Goal: Task Accomplishment & Management: Use online tool/utility

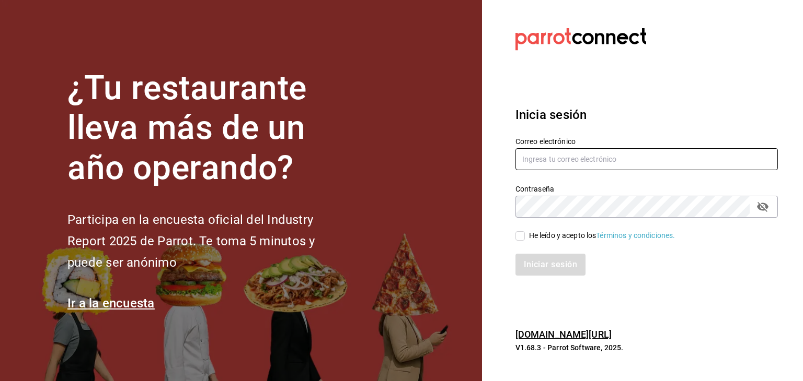
click at [533, 157] on input "text" at bounding box center [646, 159] width 262 height 22
paste input "[EMAIL_ADDRESS][DOMAIN_NAME]"
type input "[EMAIL_ADDRESS][DOMAIN_NAME]"
click at [520, 238] on input "He leído y acepto los Términos y condiciones." at bounding box center [519, 236] width 9 height 9
checkbox input "true"
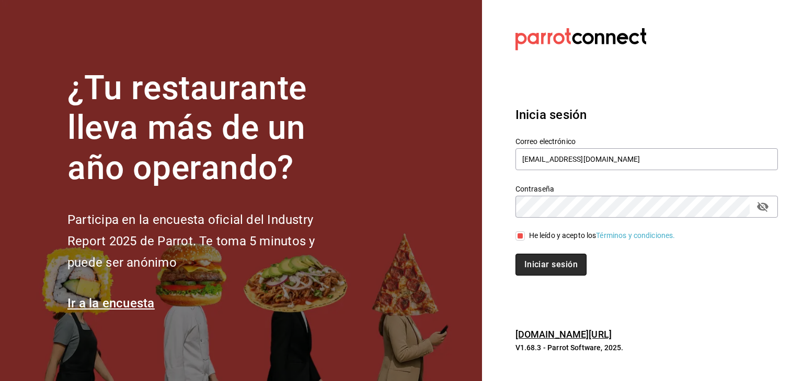
click at [538, 269] on button "Iniciar sesión" at bounding box center [550, 265] width 71 height 22
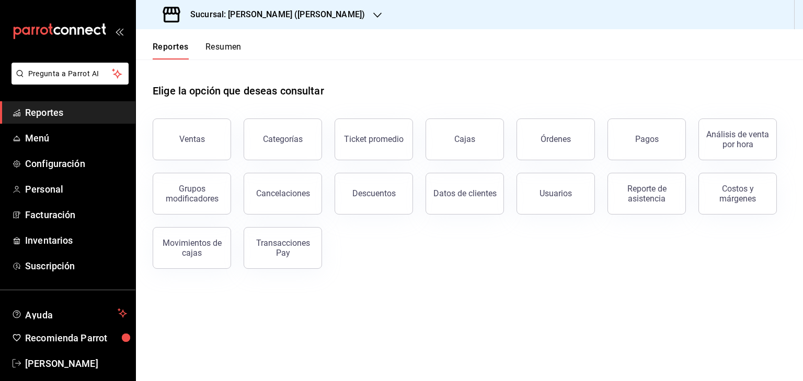
click at [267, 15] on h3 "Sucursal: [PERSON_NAME] ([PERSON_NAME])" at bounding box center [273, 14] width 183 height 13
click at [265, 71] on div "[PERSON_NAME] (CDMX)" at bounding box center [214, 68] width 140 height 11
click at [38, 214] on span "Facturación" at bounding box center [76, 215] width 102 height 14
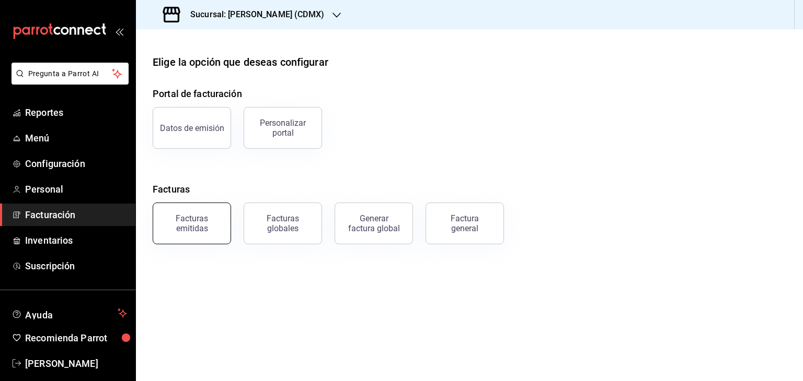
click at [208, 229] on div "Facturas emitidas" at bounding box center [191, 224] width 65 height 20
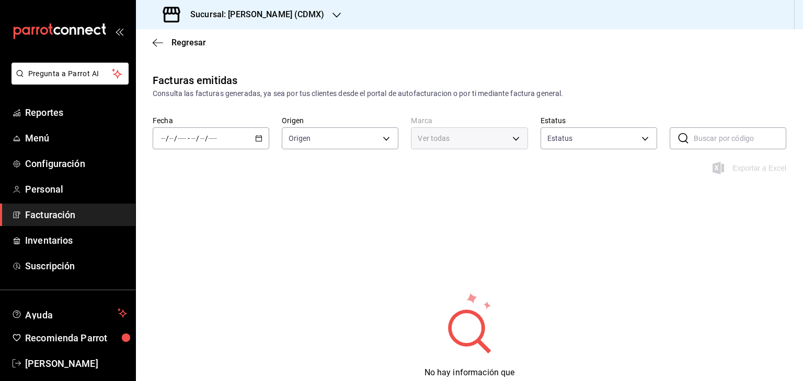
type input "ORDER_INVOICE,GENERAL_INVOICE"
type input "ACTIVE,PENDING_CANCELLATION,CANCELLED,PRE_CANCELLED"
type input "9d857179-f675-4b4b-a0fb-66a1373ffd7d"
click at [258, 143] on div "/ / - / /" at bounding box center [211, 139] width 117 height 22
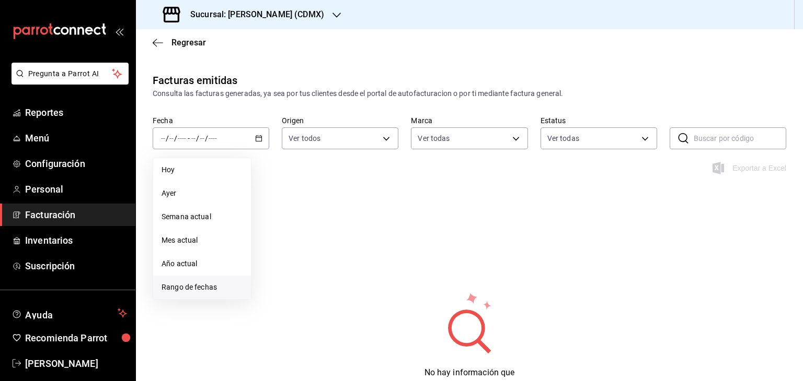
click at [195, 286] on span "Rango de fechas" at bounding box center [201, 287] width 81 height 11
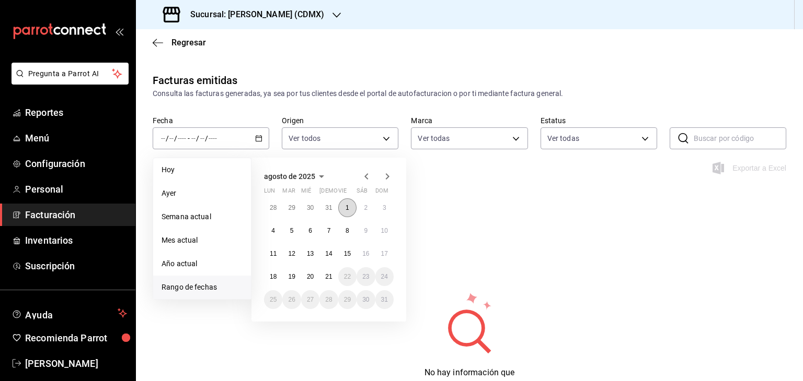
click at [348, 206] on abbr "1" at bounding box center [347, 207] width 4 height 7
click at [326, 272] on button "21" at bounding box center [328, 277] width 18 height 19
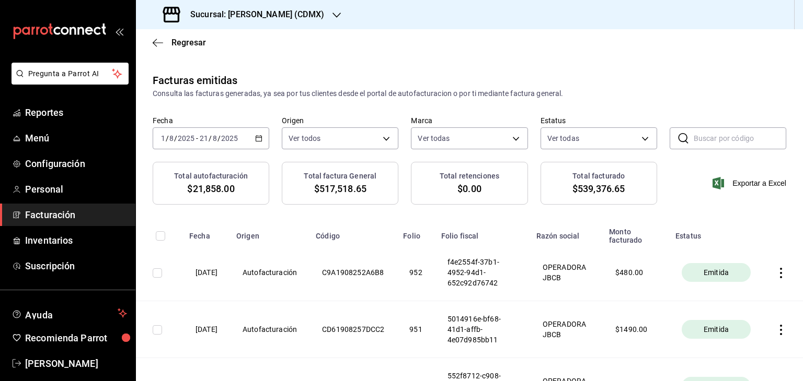
click at [309, 15] on div "Sucursal: [PERSON_NAME] (CDMX)" at bounding box center [244, 14] width 201 height 29
click at [260, 40] on div "[PERSON_NAME] ([PERSON_NAME])" at bounding box center [214, 45] width 140 height 11
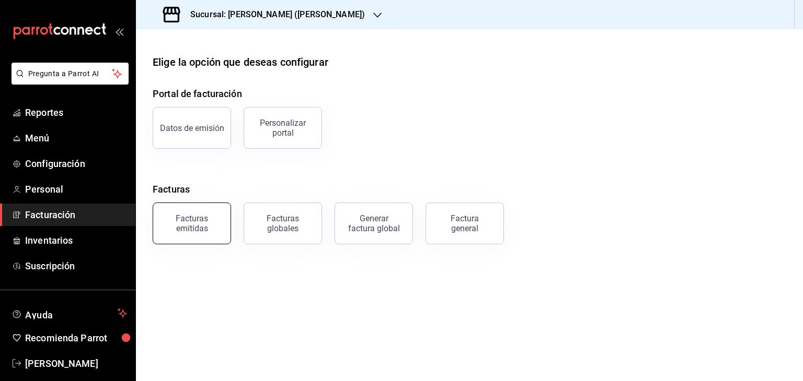
click at [204, 241] on button "Facturas emitidas" at bounding box center [192, 224] width 78 height 42
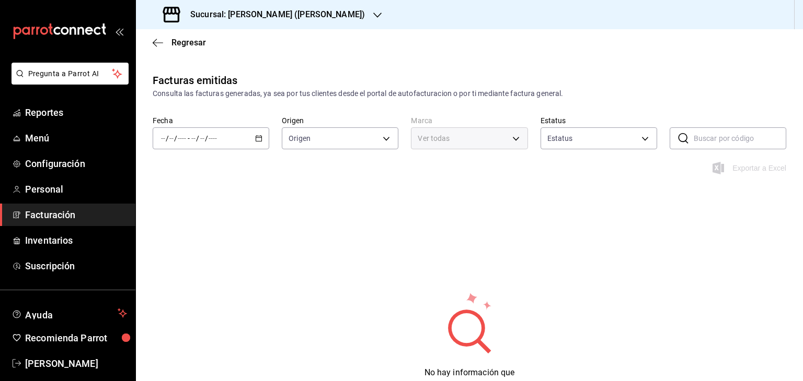
type input "ORDER_INVOICE,GENERAL_INVOICE"
type input "ACTIVE,PENDING_CANCELLATION,CANCELLED,PRE_CANCELLED"
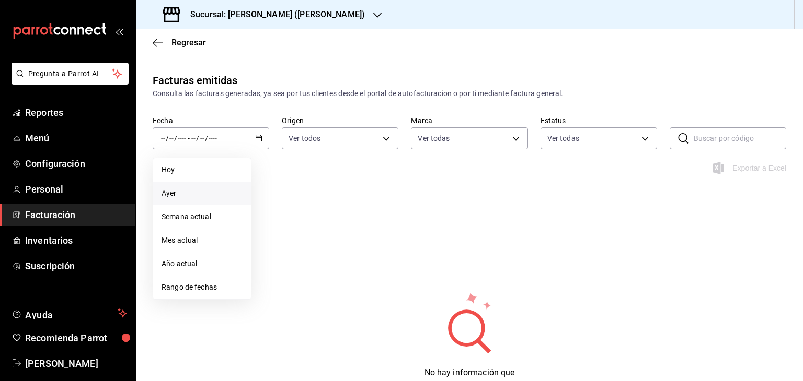
type input "abf2cea4-0948-4336-b884-fca71a5b1efa"
click at [200, 294] on li "Rango de fechas" at bounding box center [202, 288] width 98 height 24
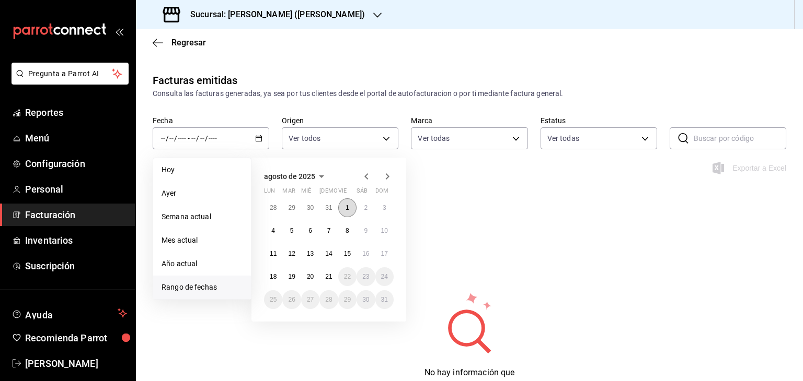
click at [343, 202] on button "1" at bounding box center [347, 208] width 18 height 19
click at [328, 272] on button "21" at bounding box center [328, 277] width 18 height 19
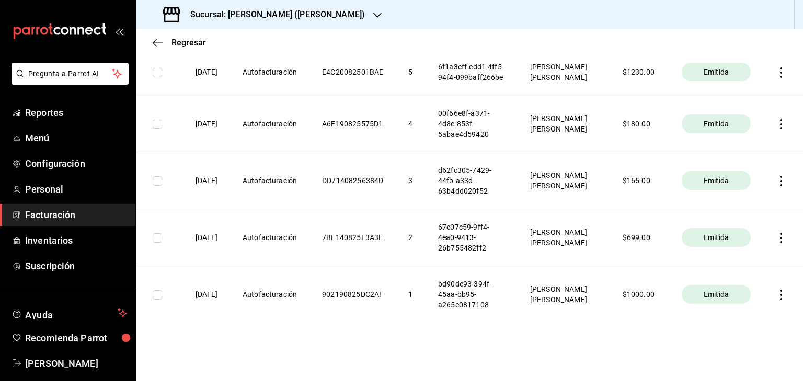
scroll to position [154, 0]
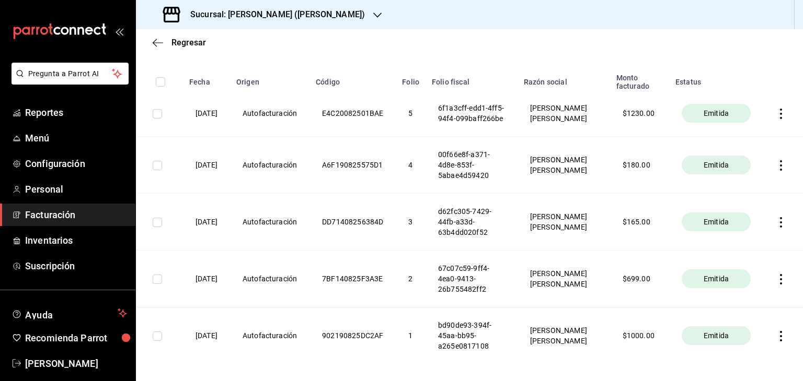
click at [776, 119] on icon "button" at bounding box center [781, 114] width 10 height 10
click at [763, 43] on div at bounding box center [401, 190] width 803 height 381
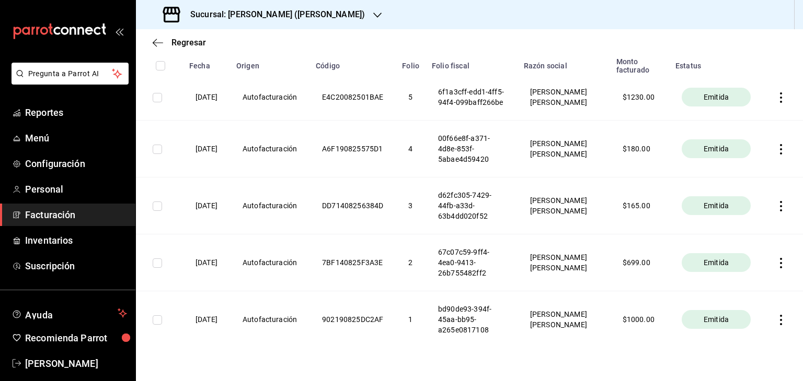
scroll to position [102, 0]
